Goal: Task Accomplishment & Management: Use online tool/utility

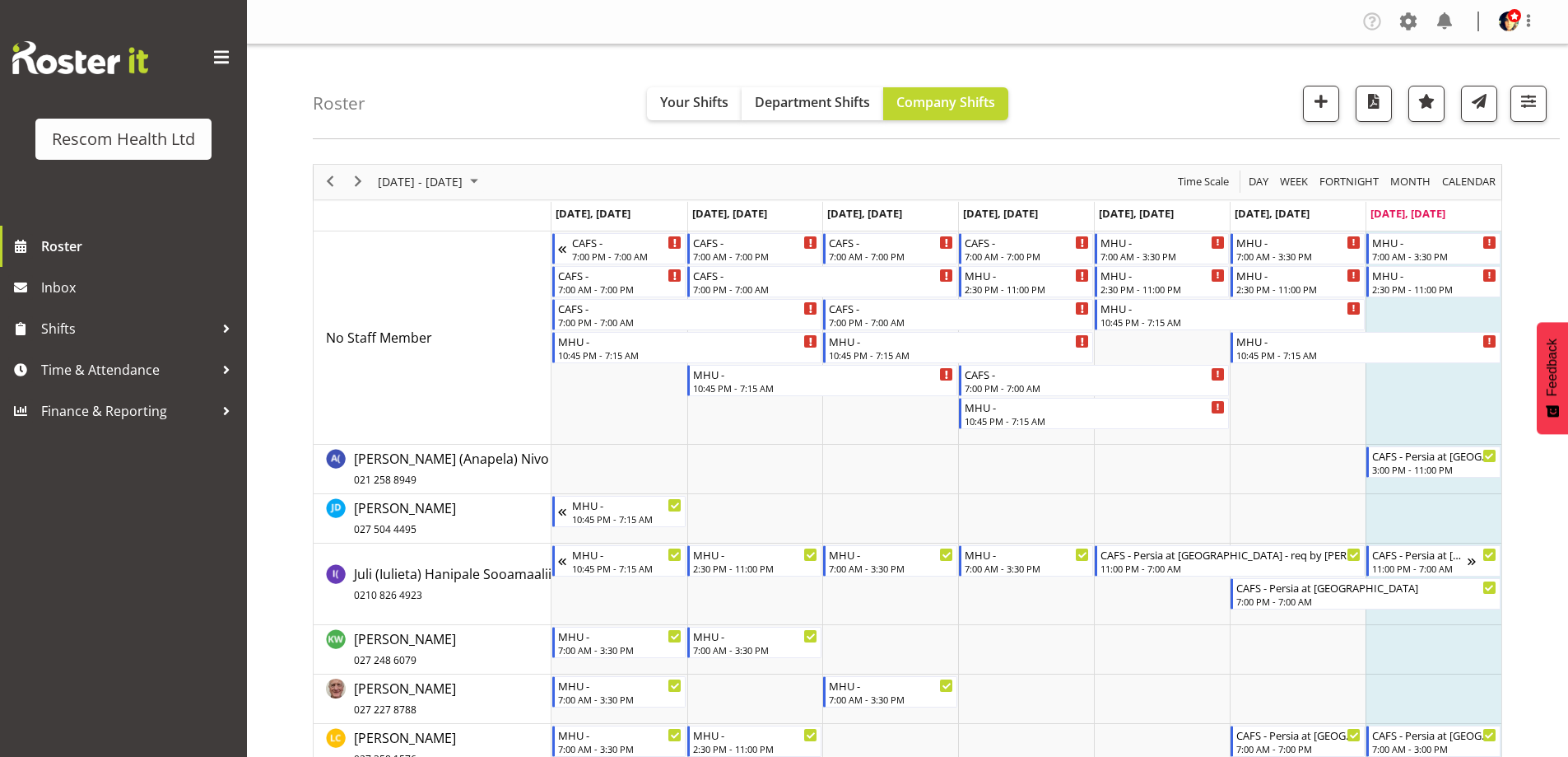
scroll to position [329, 0]
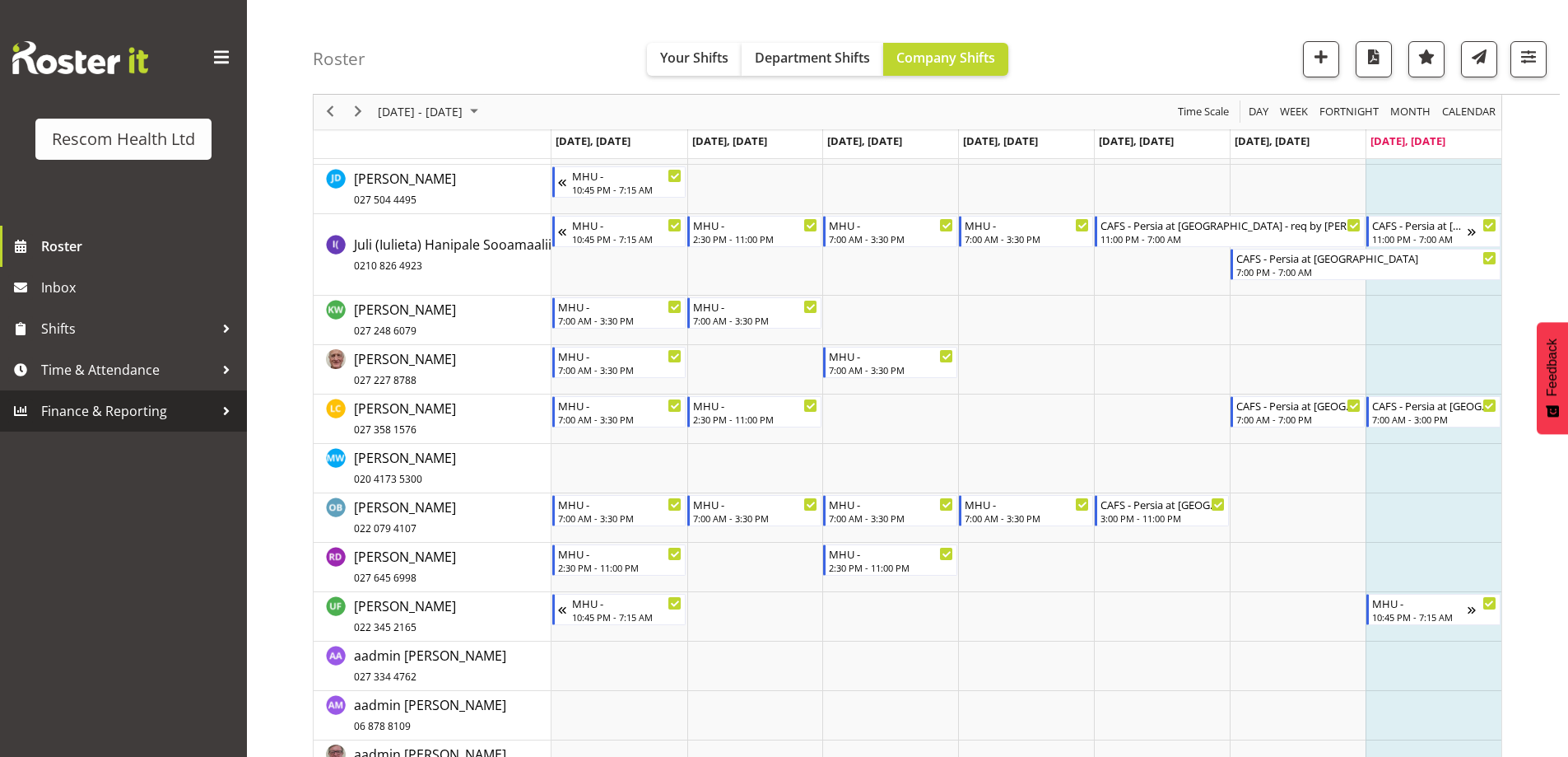
click at [114, 417] on span "Finance & Reporting" at bounding box center [128, 411] width 173 height 25
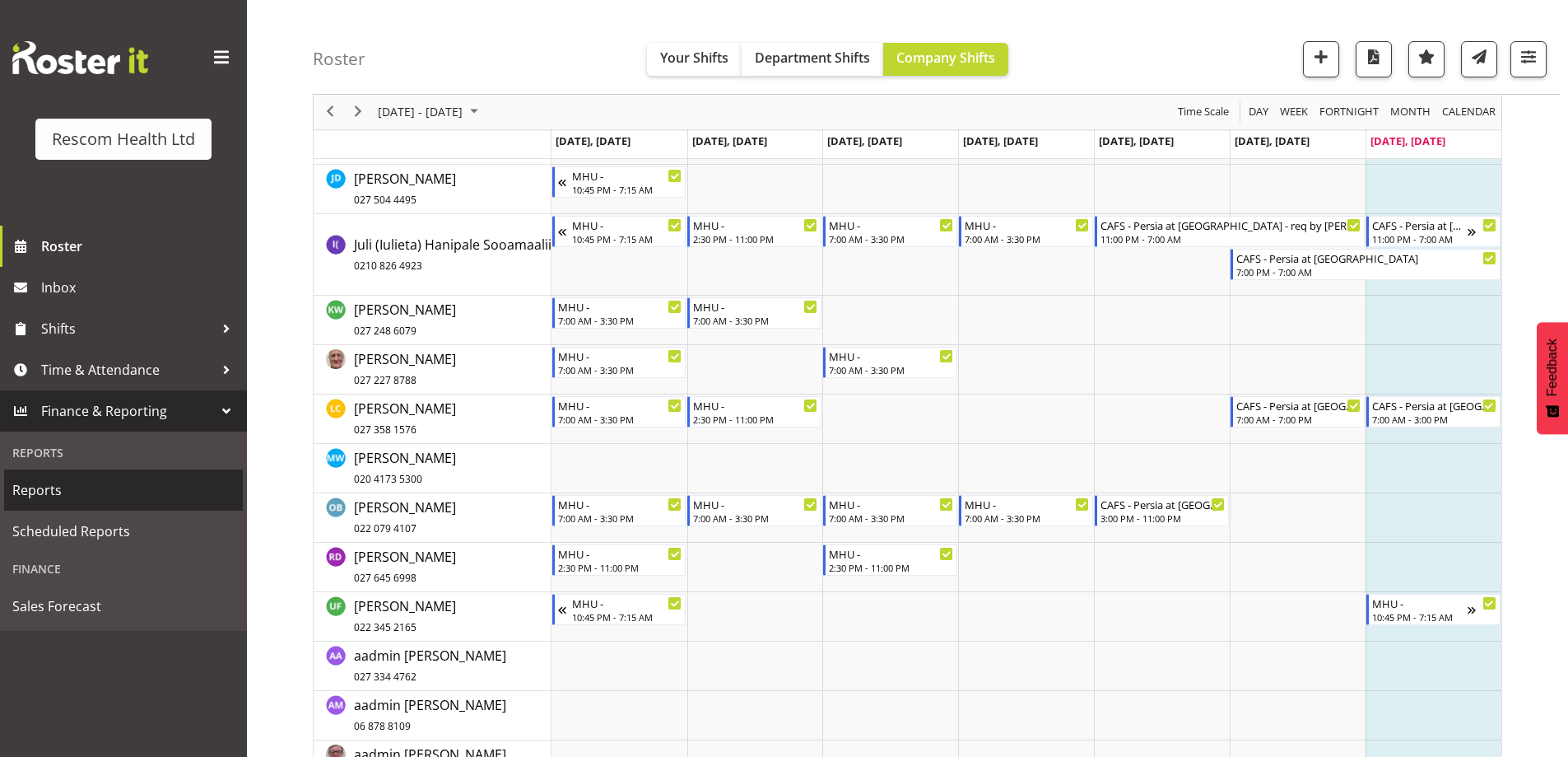
click at [55, 483] on span "Reports" at bounding box center [123, 490] width 222 height 25
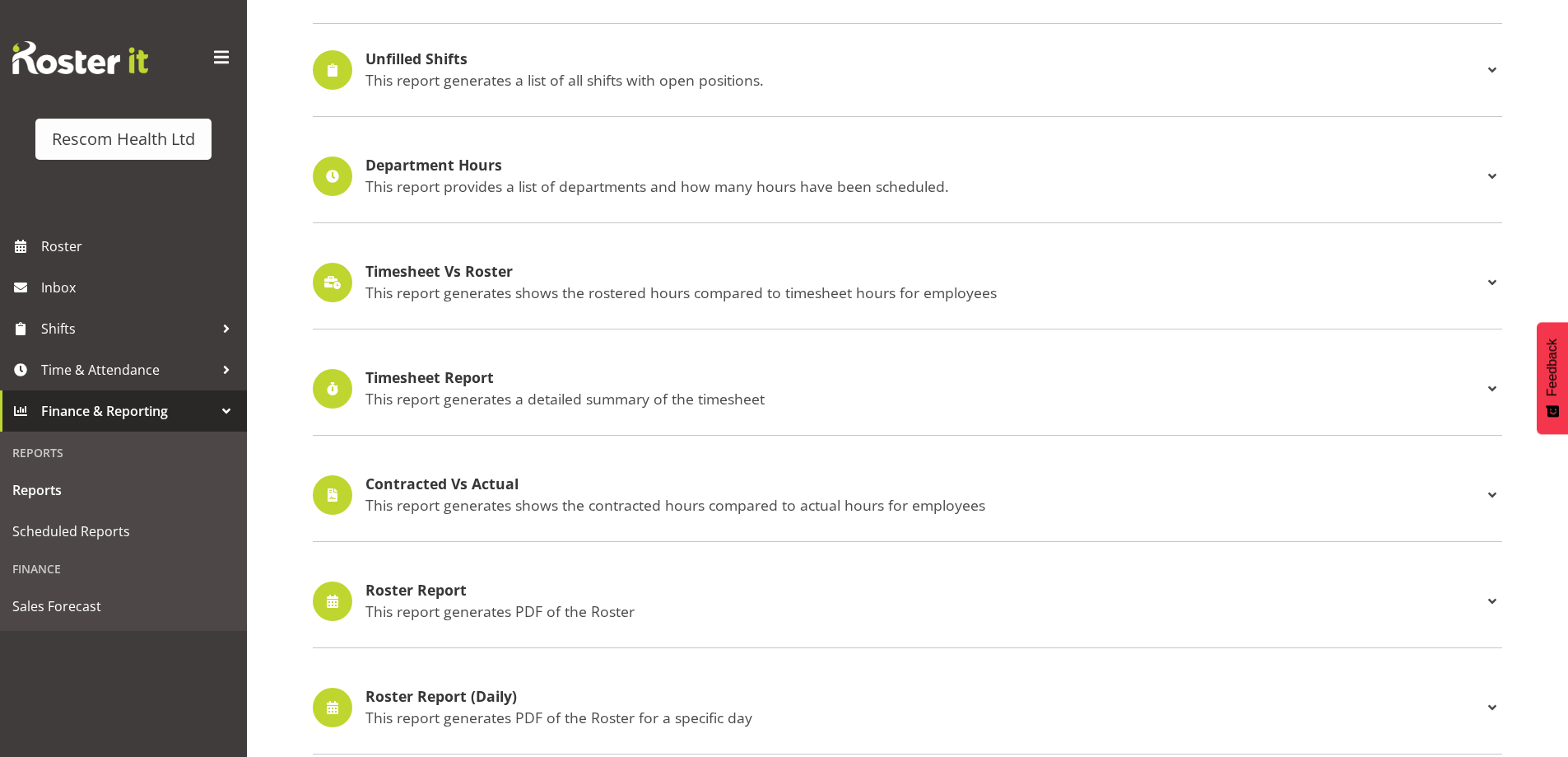
scroll to position [412, 0]
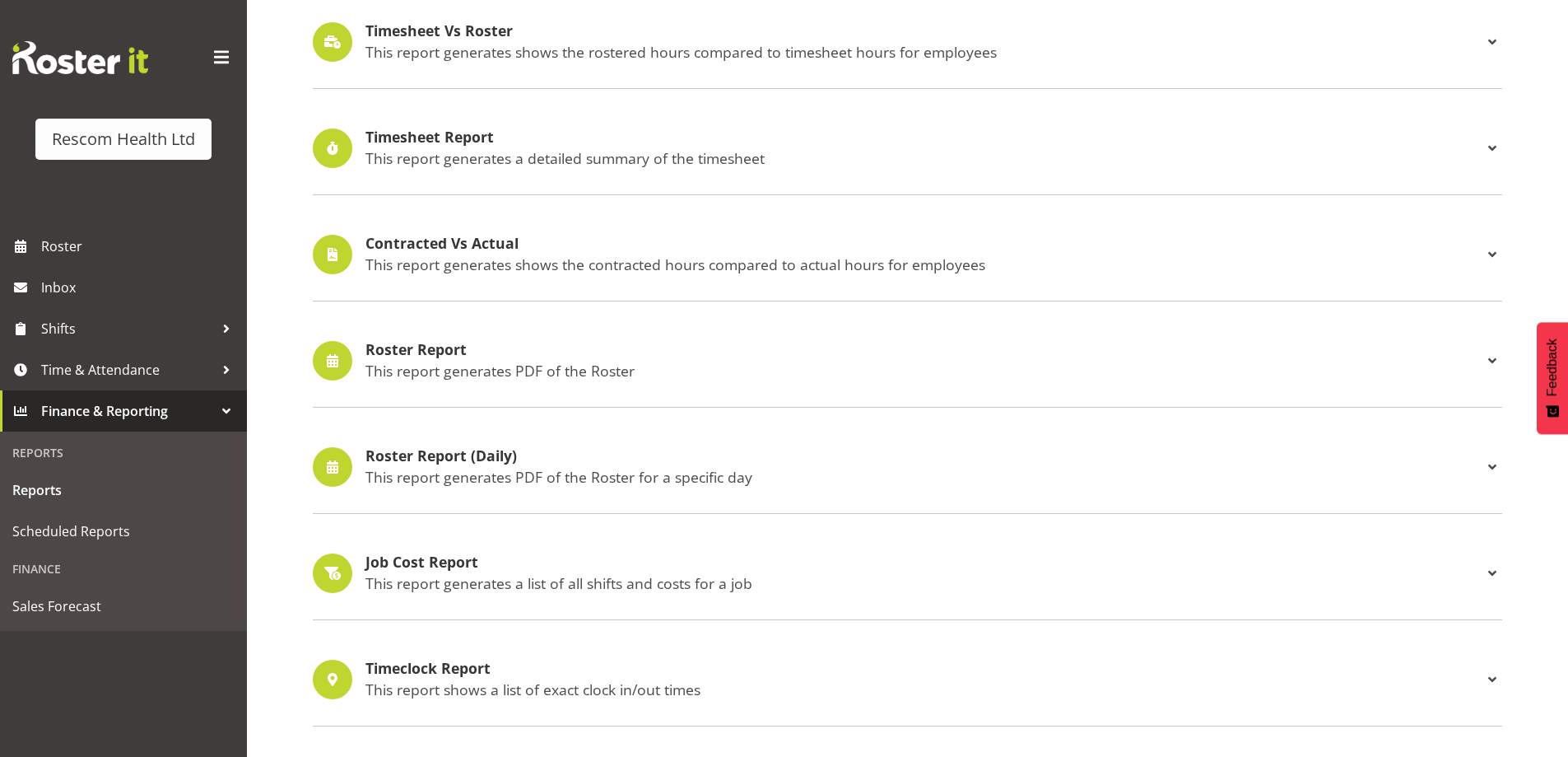
click at [412, 357] on h4 "Roster Report" at bounding box center [923, 349] width 1117 height 16
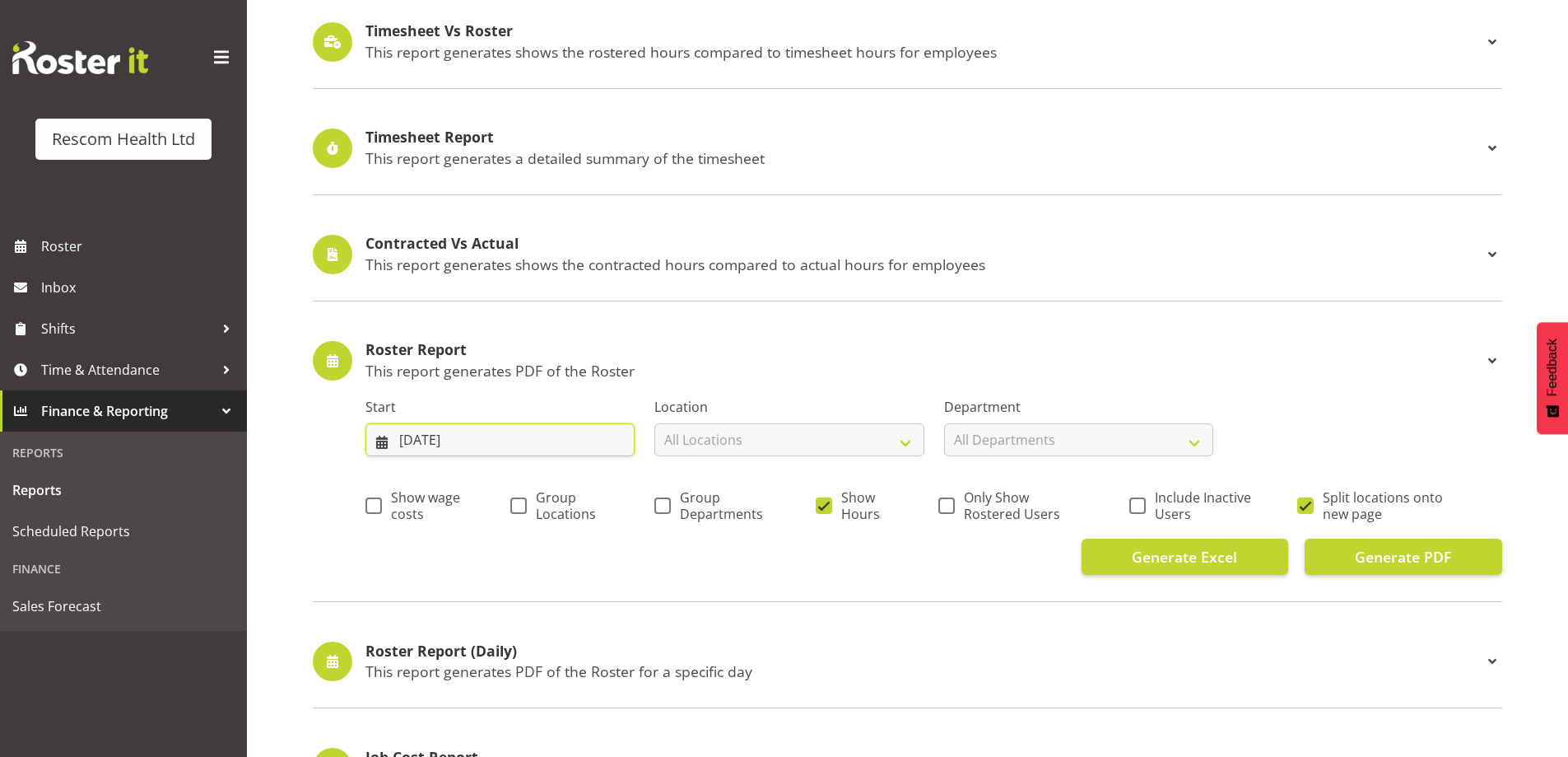
click at [413, 441] on input "17/08/2025" at bounding box center [500, 440] width 269 height 33
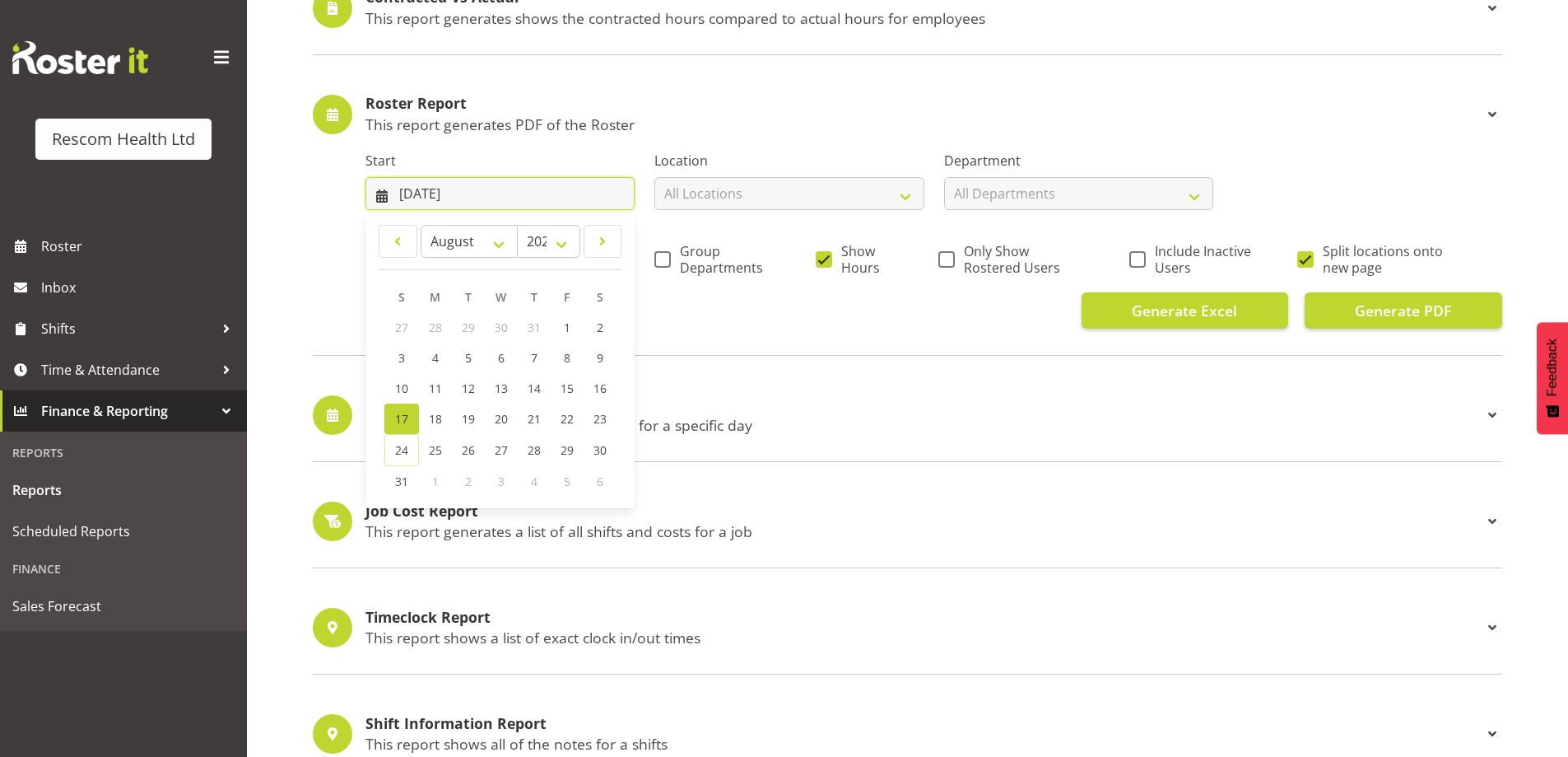
scroll to position [659, 0]
click at [440, 419] on span "18" at bounding box center [436, 417] width 13 height 15
type input "18/08/2025"
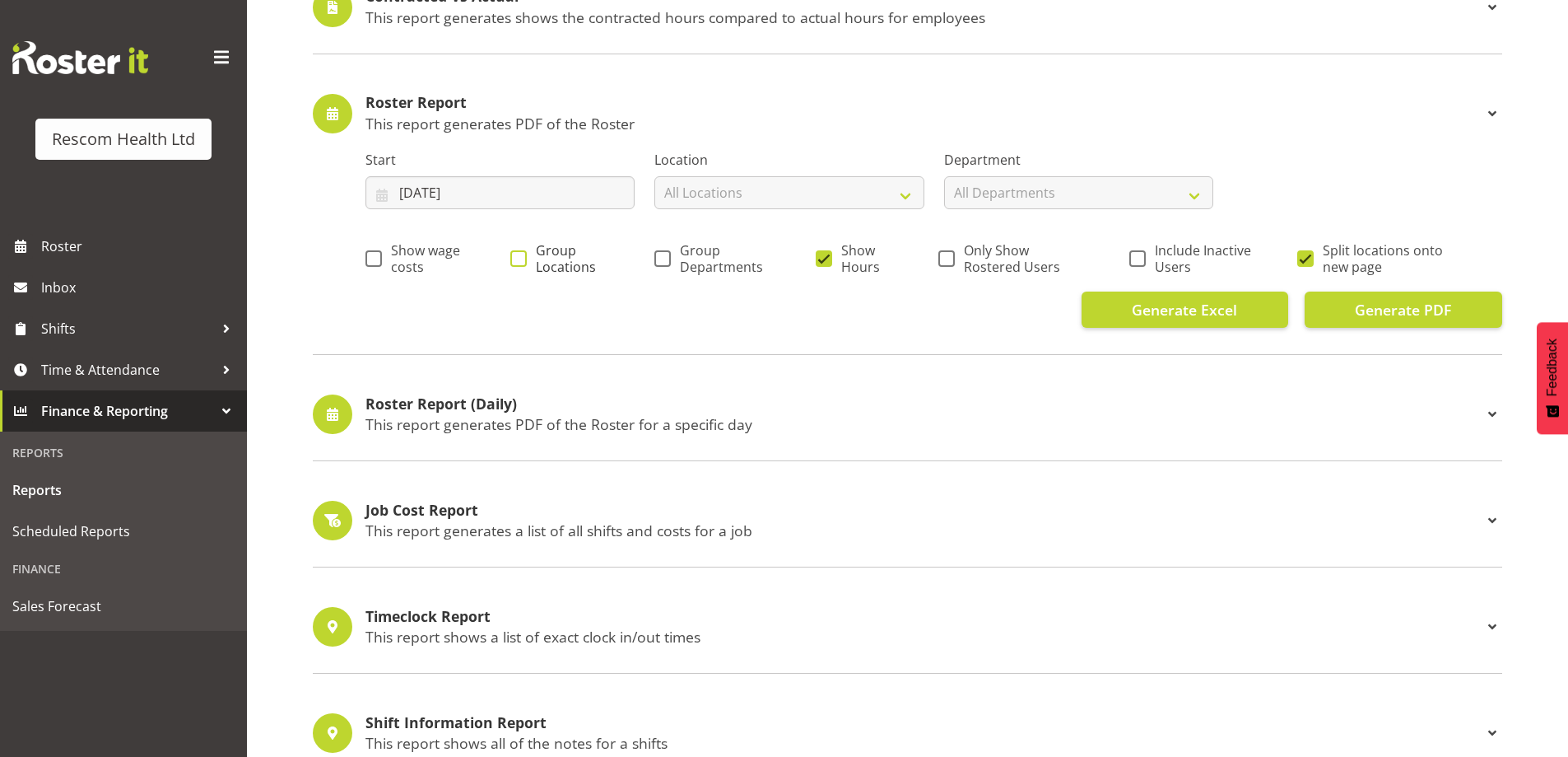
click at [522, 254] on span at bounding box center [518, 258] width 16 height 16
click at [521, 254] on input "Group Locations" at bounding box center [516, 258] width 11 height 11
checkbox input "true"
drag, startPoint x: 665, startPoint y: 261, endPoint x: 828, endPoint y: 277, distance: 163.8
click at [672, 262] on label "Group Departments" at bounding box center [712, 259] width 115 height 33
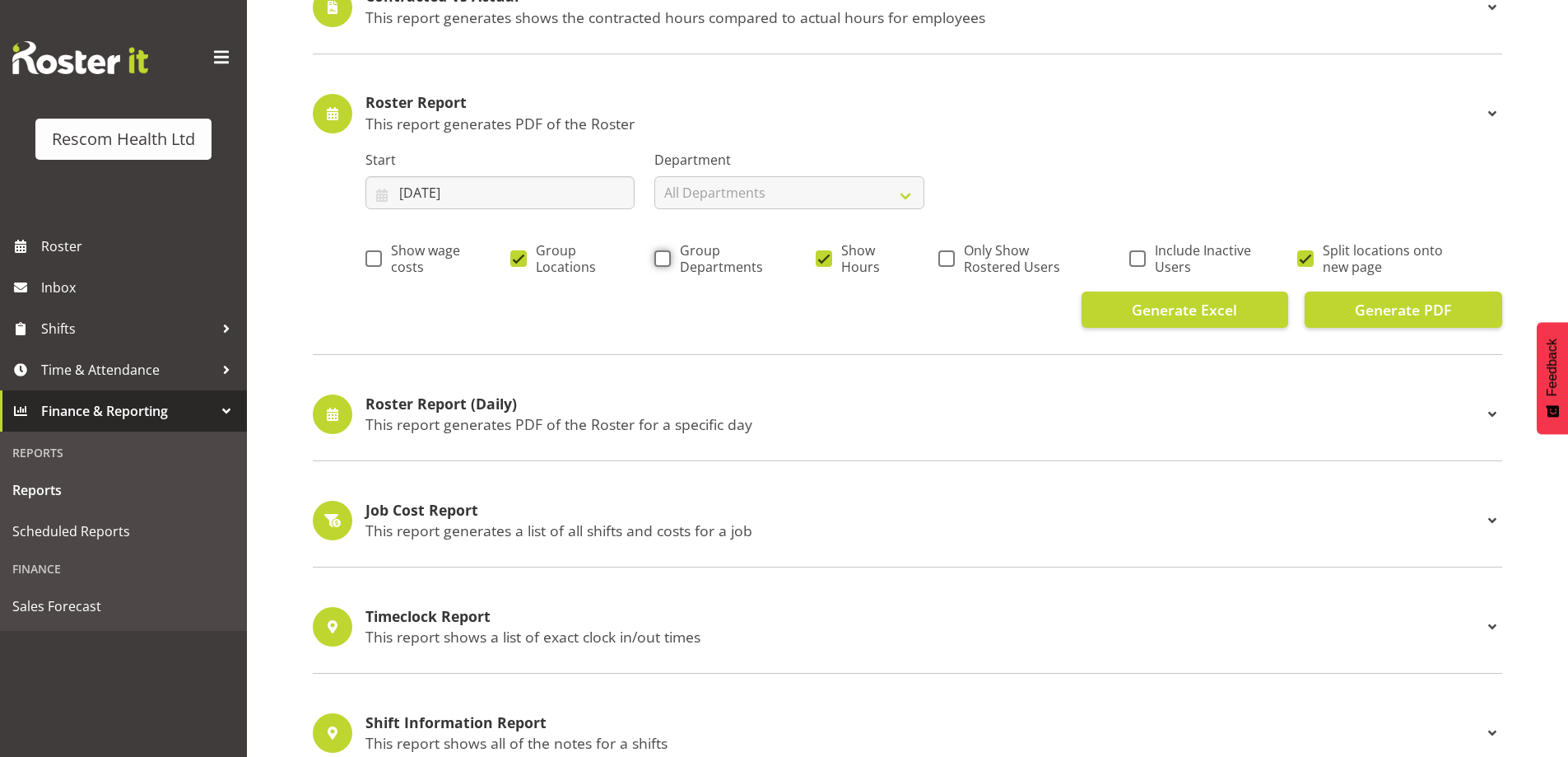
click at [666, 262] on input "Group Departments" at bounding box center [659, 258] width 11 height 11
checkbox input "true"
drag, startPoint x: 826, startPoint y: 264, endPoint x: 908, endPoint y: 273, distance: 82.5
click at [828, 263] on span at bounding box center [823, 258] width 16 height 16
click at [826, 263] on input "Show Hours" at bounding box center [821, 258] width 11 height 11
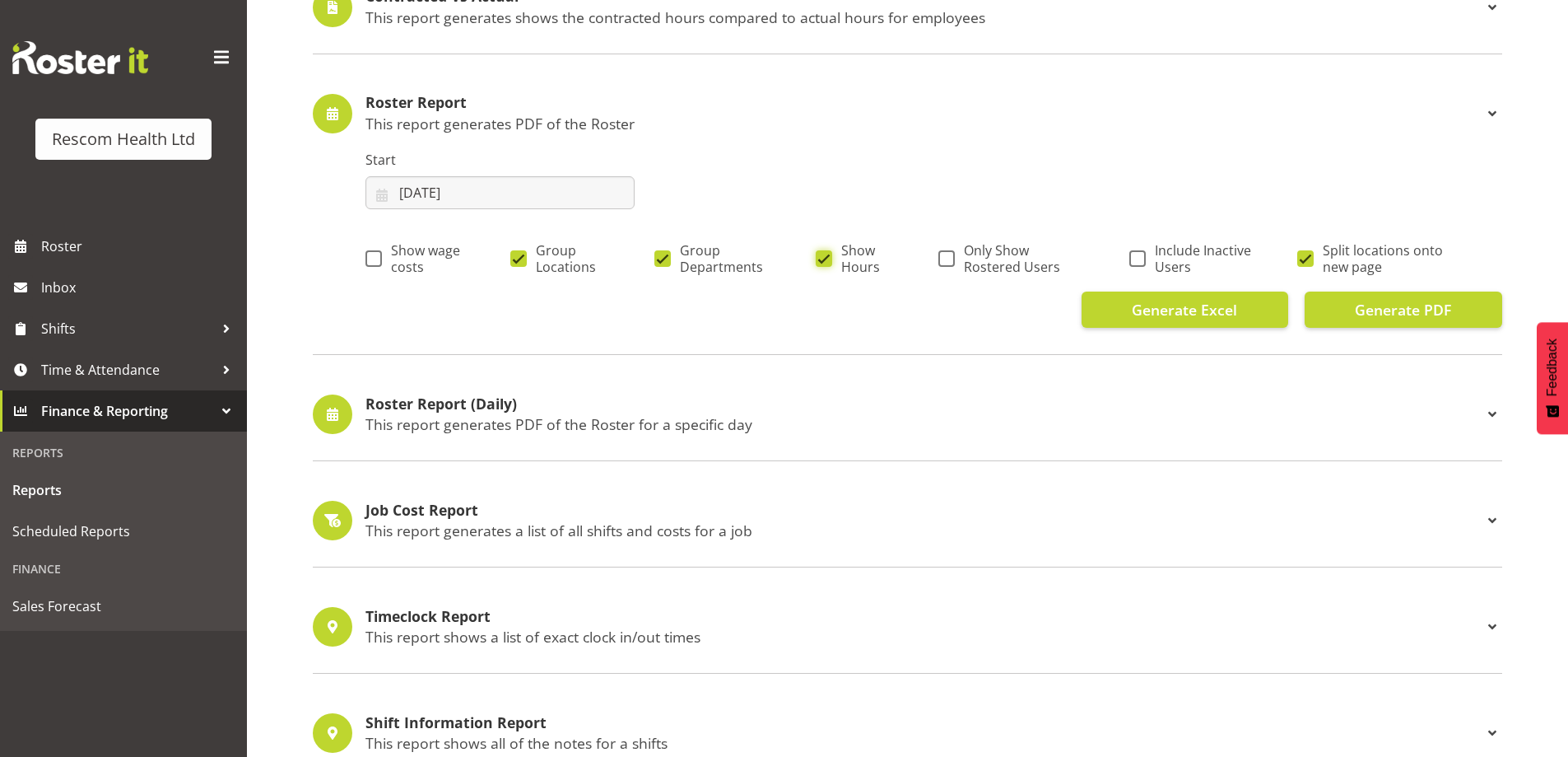
checkbox input "false"
drag, startPoint x: 943, startPoint y: 260, endPoint x: 1281, endPoint y: 282, distance: 338.7
click at [948, 260] on span at bounding box center [947, 258] width 16 height 16
click at [948, 260] on input "Only Show Rostered Users" at bounding box center [944, 258] width 11 height 11
checkbox input "true"
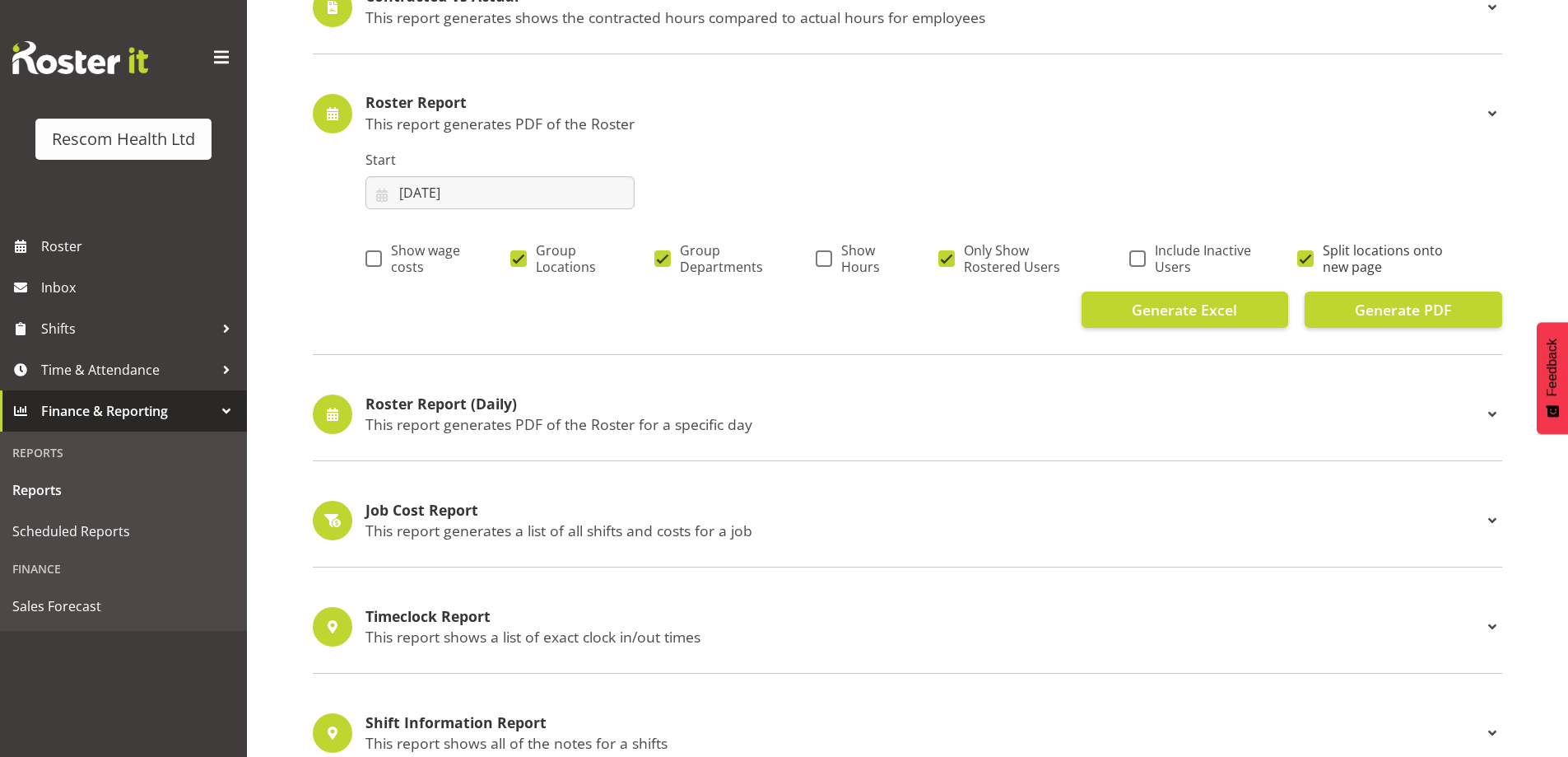
click at [1304, 257] on span at bounding box center [1305, 258] width 16 height 16
click at [1304, 257] on input "Split locations onto new page" at bounding box center [1302, 258] width 11 height 11
checkbox input "false"
click at [1372, 315] on span "Generate PDF" at bounding box center [1404, 310] width 96 height 21
